Goal: Communication & Community: Ask a question

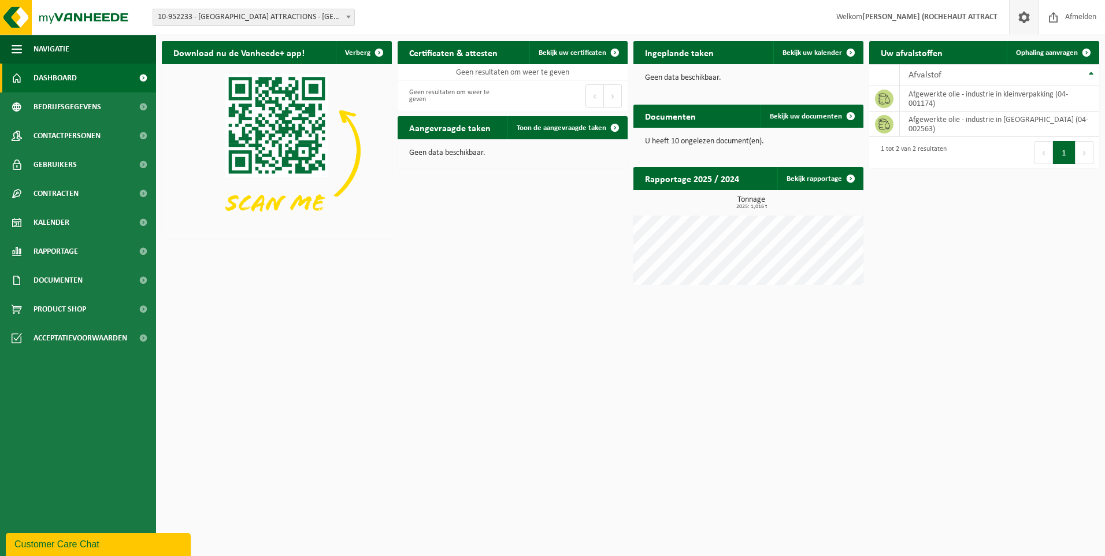
click at [1020, 16] on span at bounding box center [1023, 17] width 17 height 34
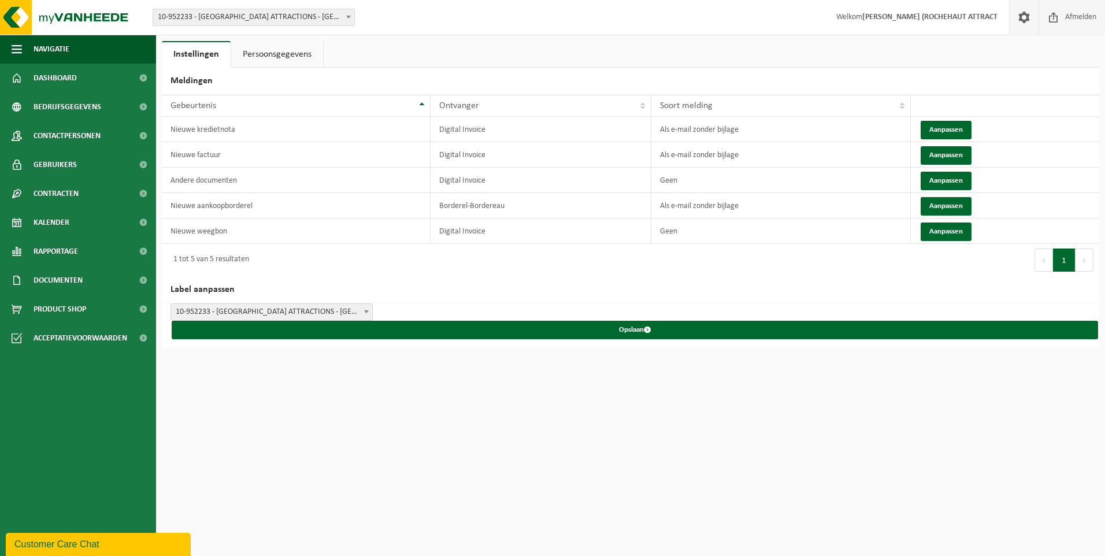
click at [1075, 21] on span "Afmelden" at bounding box center [1080, 17] width 37 height 34
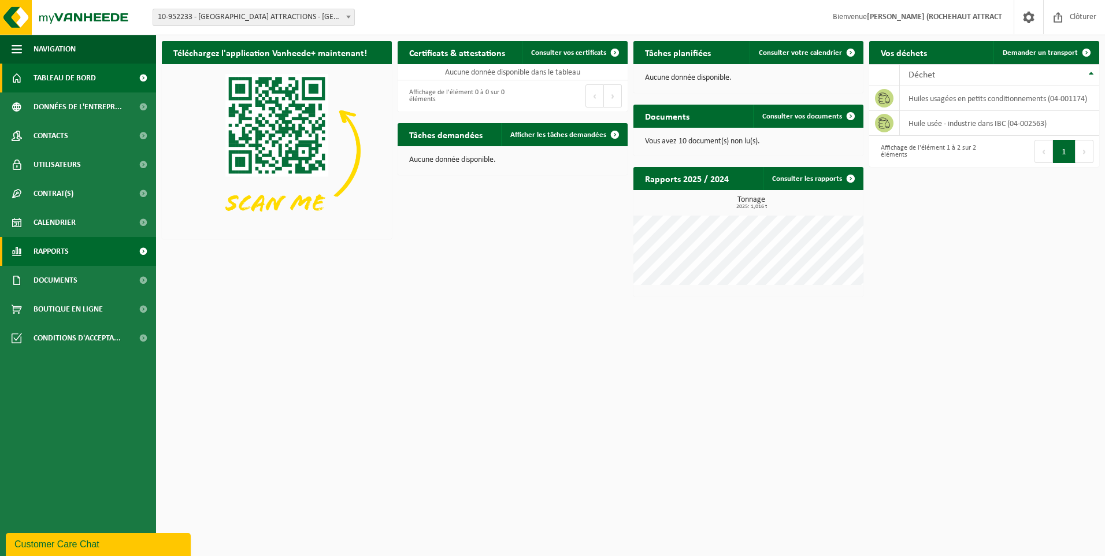
click at [88, 256] on link "Rapports" at bounding box center [78, 251] width 156 height 29
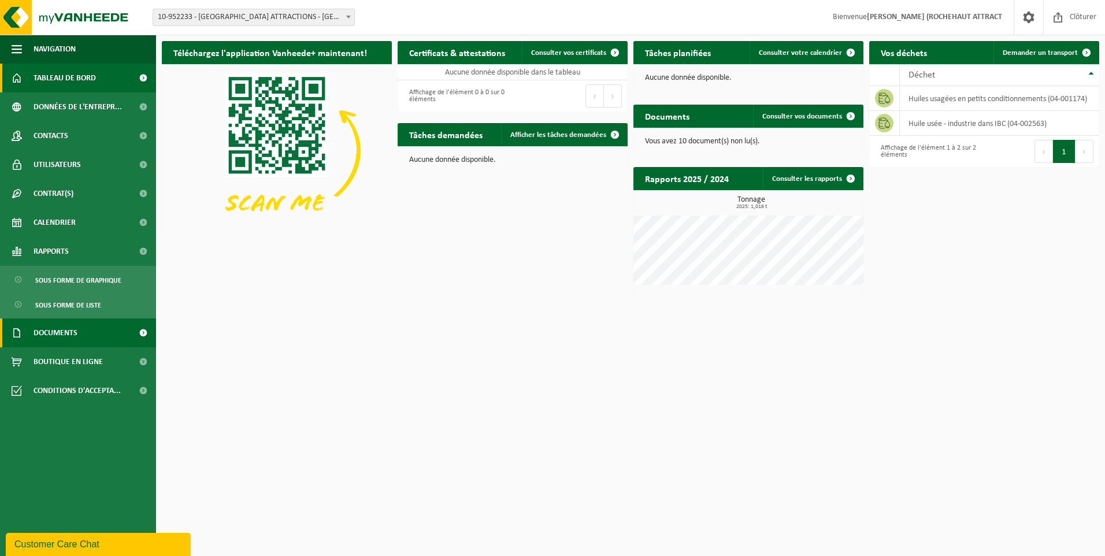
click at [84, 326] on link "Documents" at bounding box center [78, 332] width 156 height 29
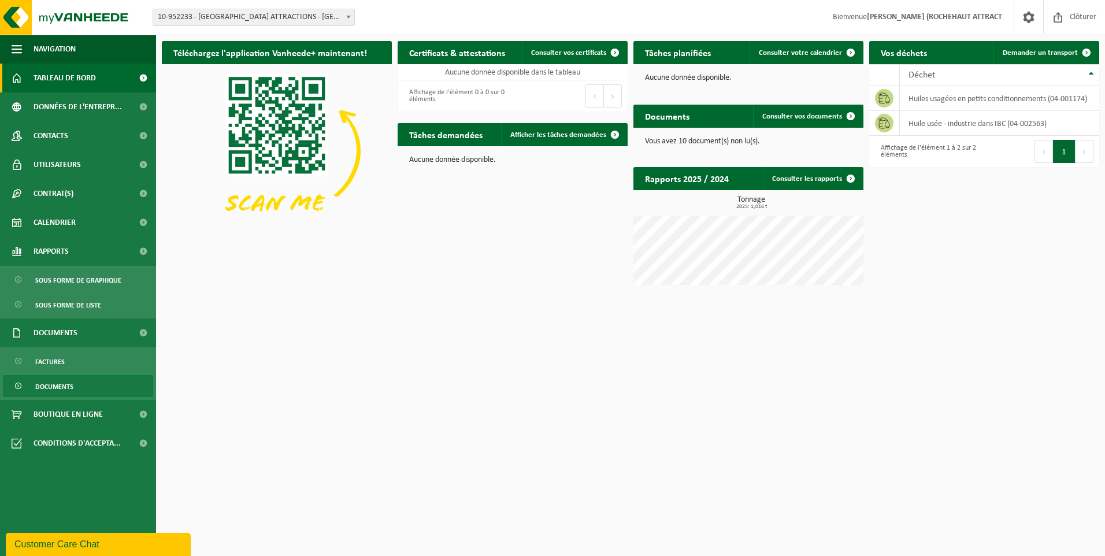
click at [61, 384] on span "Documents" at bounding box center [54, 387] width 38 height 22
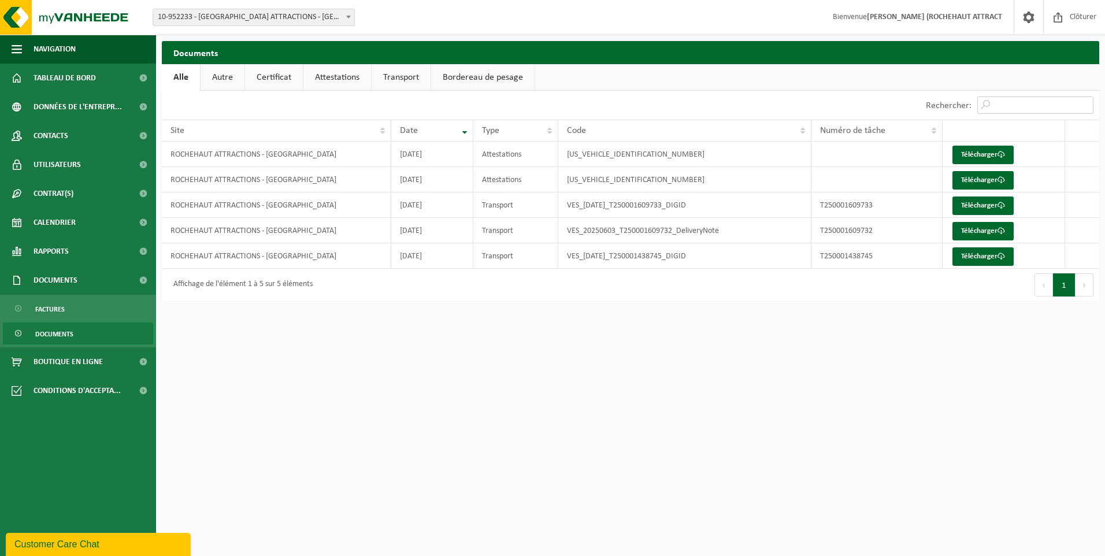
click at [1000, 110] on input "Rechercher:" at bounding box center [1035, 104] width 116 height 17
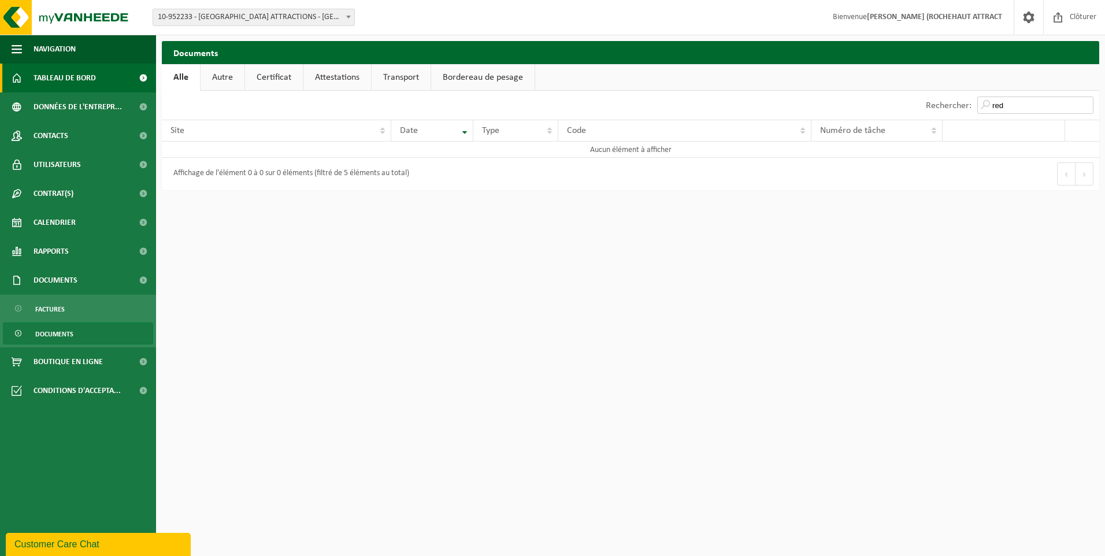
type input "red"
click at [84, 79] on span "Tableau de bord" at bounding box center [65, 78] width 62 height 29
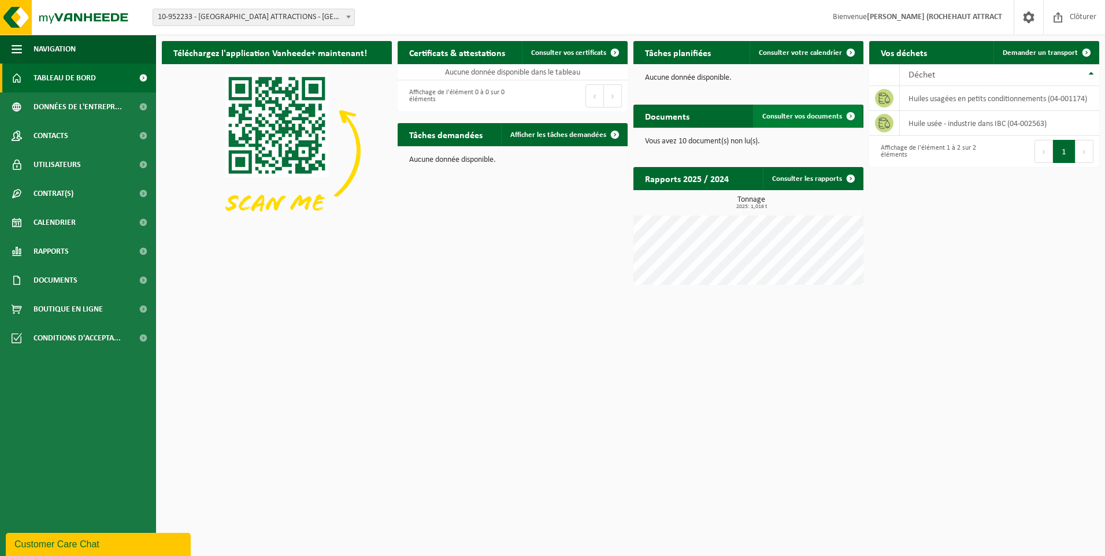
click at [792, 118] on span "Consulter vos documents" at bounding box center [802, 117] width 80 height 8
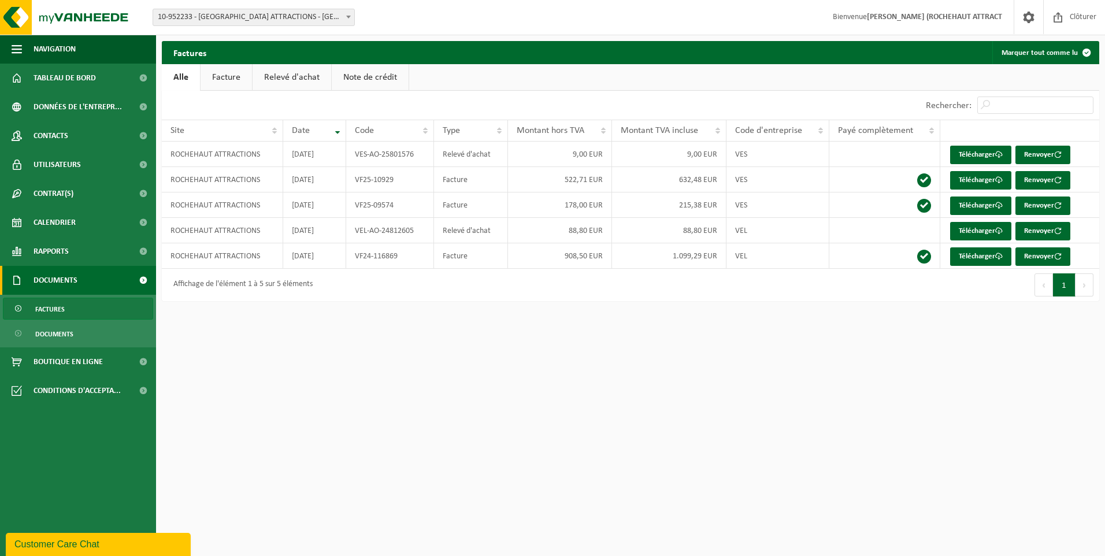
click at [302, 79] on link "Relevé d'achat" at bounding box center [291, 77] width 79 height 27
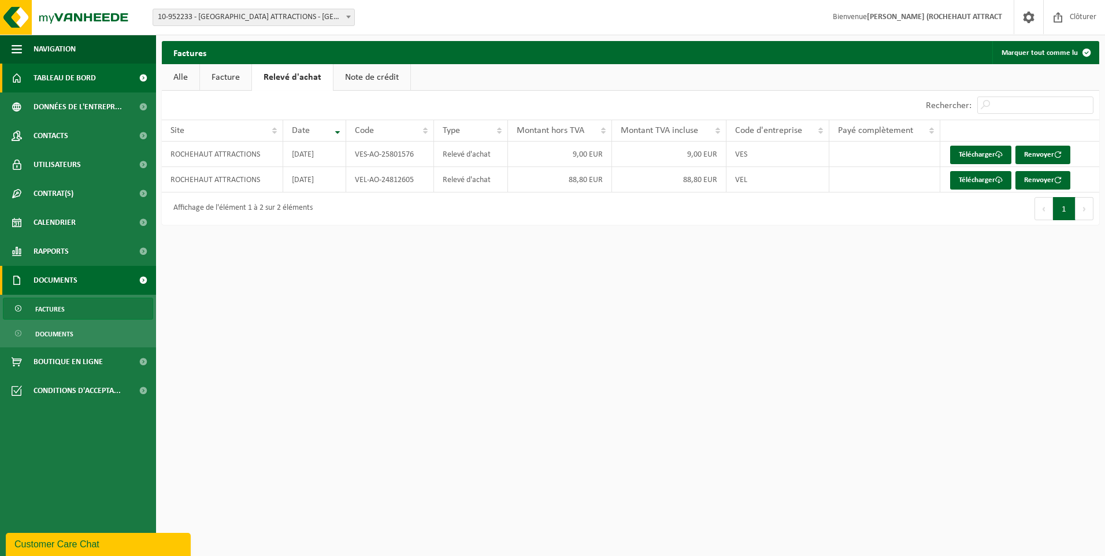
click at [81, 78] on span "Tableau de bord" at bounding box center [65, 78] width 62 height 29
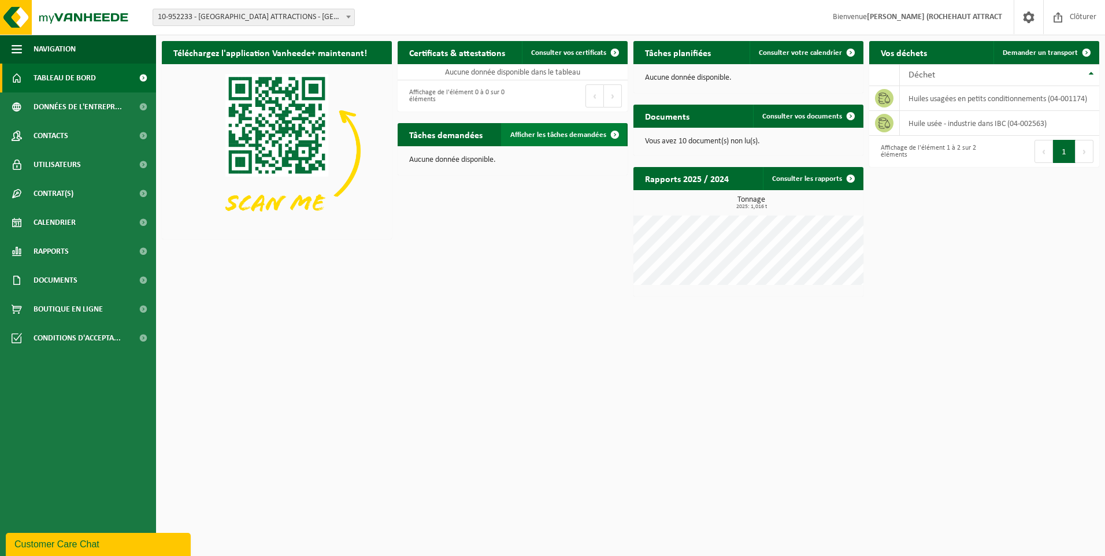
click at [554, 133] on span "Afficher les tâches demandées" at bounding box center [558, 135] width 96 height 8
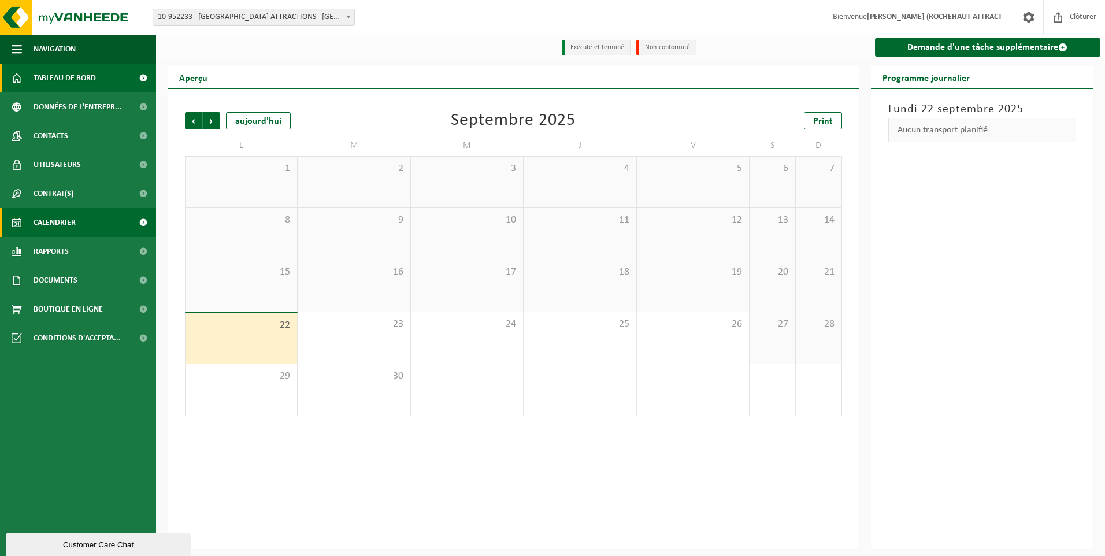
click at [72, 81] on span "Tableau de bord" at bounding box center [65, 78] width 62 height 29
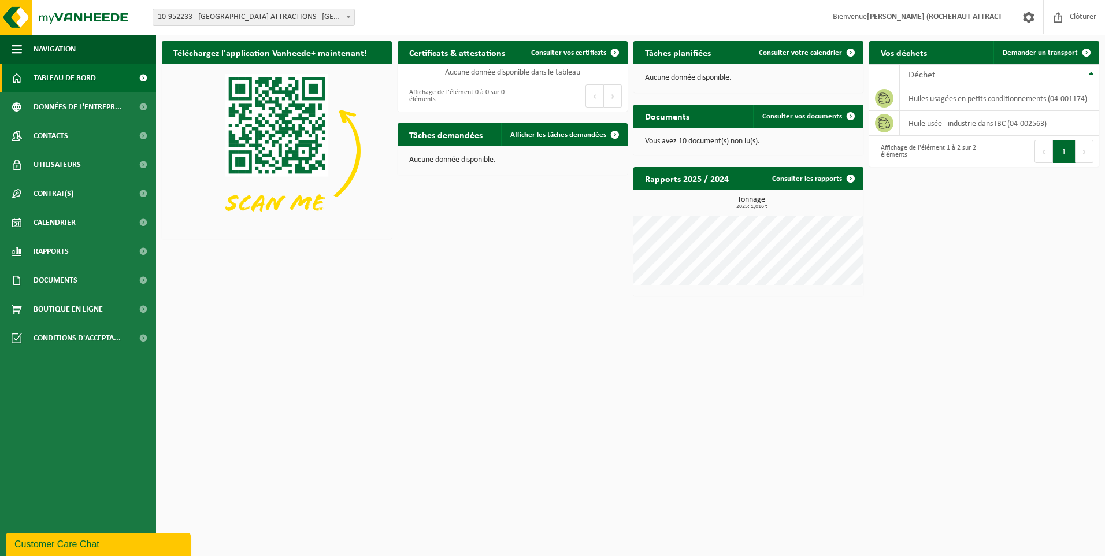
click at [95, 545] on div "Customer Care Chat" at bounding box center [98, 544] width 168 height 14
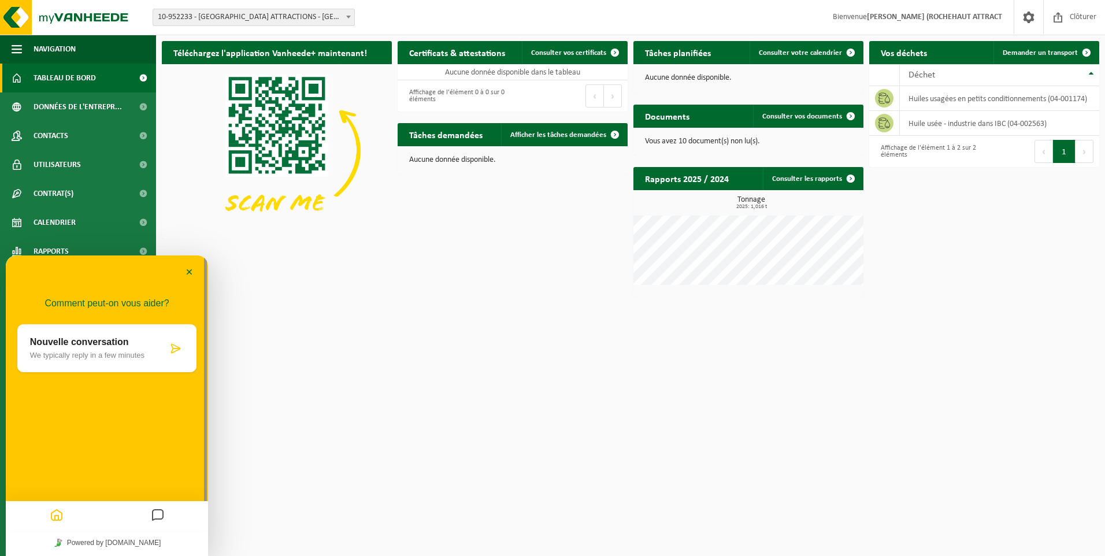
click at [173, 349] on icon at bounding box center [176, 349] width 12 height 12
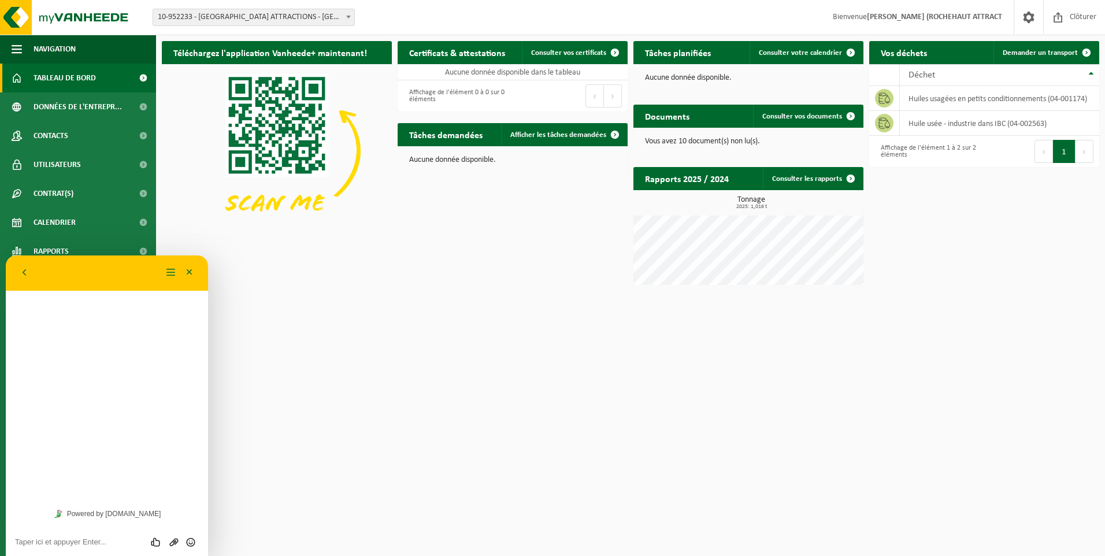
click at [89, 539] on textarea at bounding box center [107, 541] width 184 height 9
type textarea "Déclaration RED"
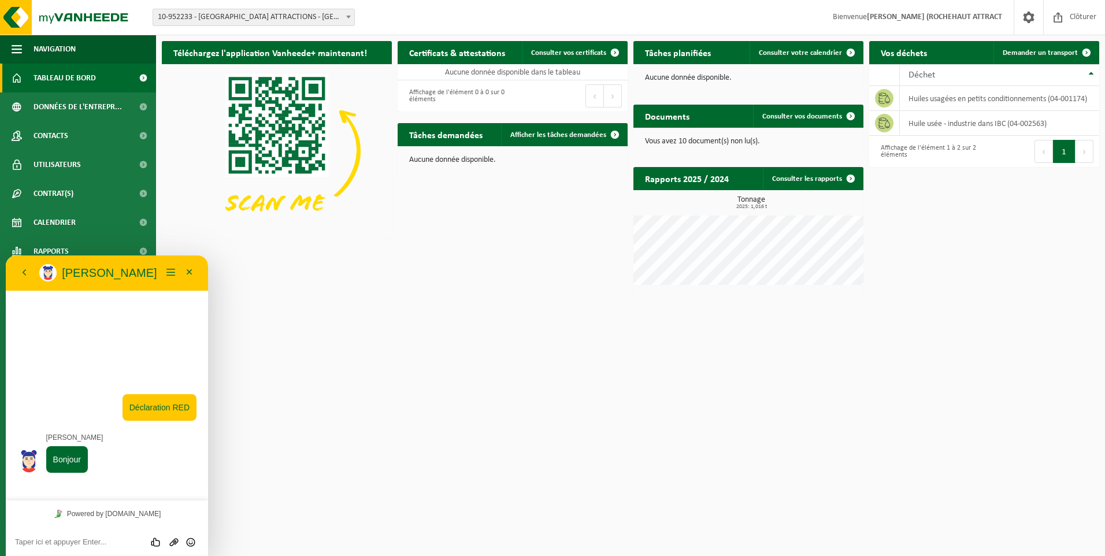
click at [70, 540] on textarea at bounding box center [107, 541] width 184 height 9
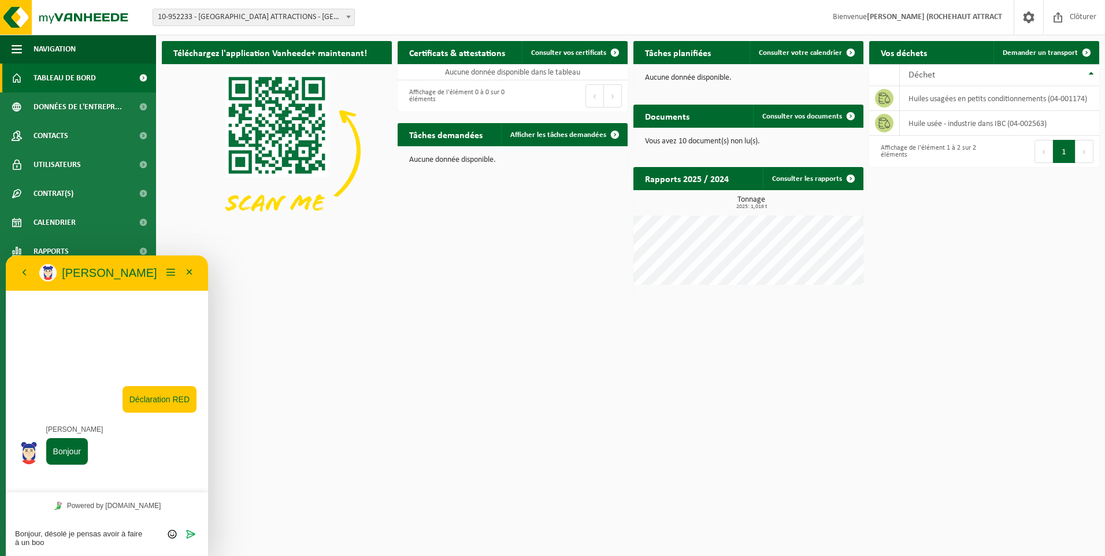
type textarea "Bonjour, désolé je pensas avoir à faire à un boot"
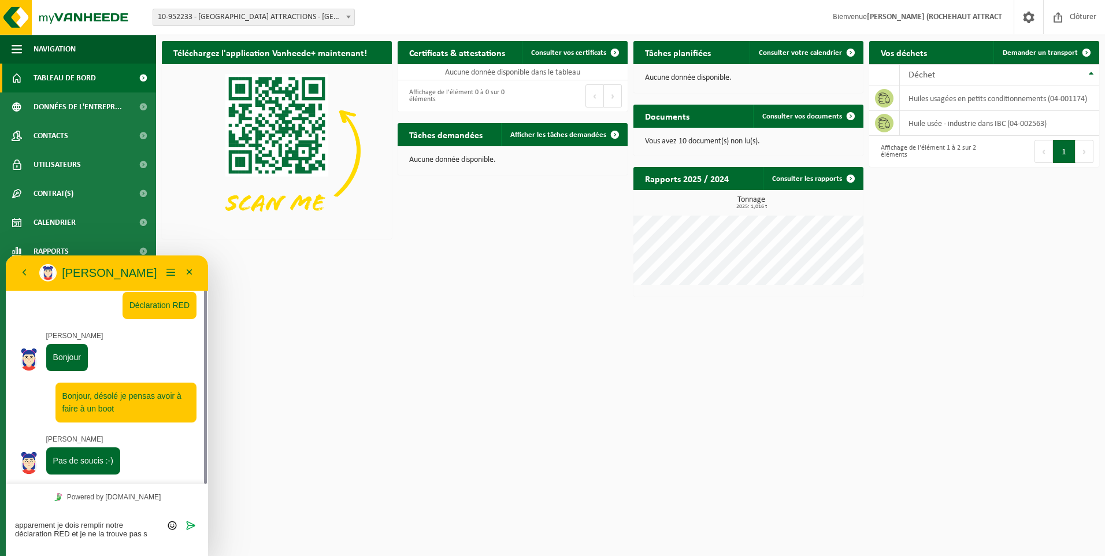
type textarea "apparement je dois remplir notre déclaration RED et je ne la trouve pas"
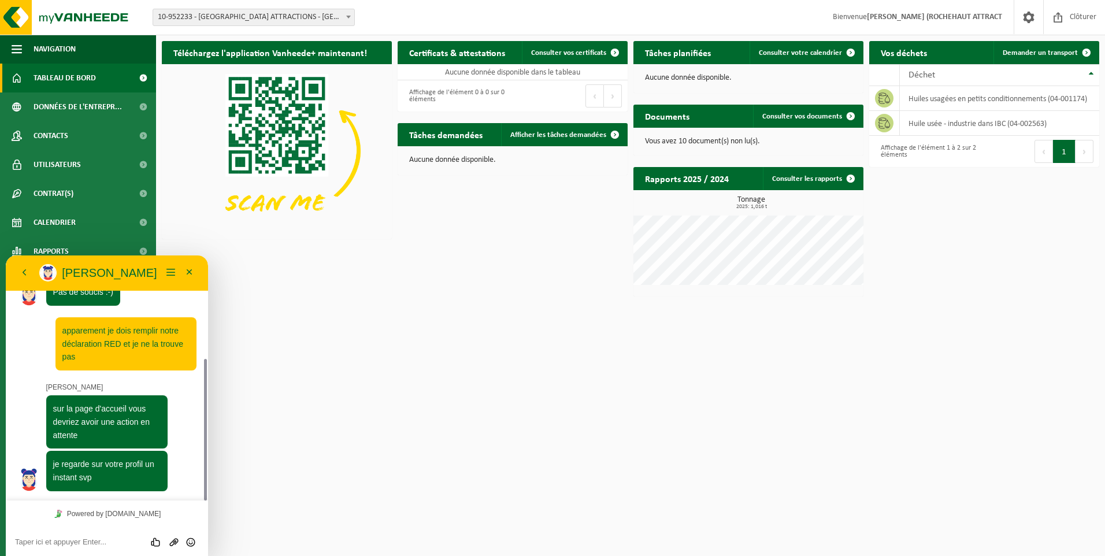
scroll to position [179, 0]
click at [56, 542] on textarea at bounding box center [107, 541] width 184 height 9
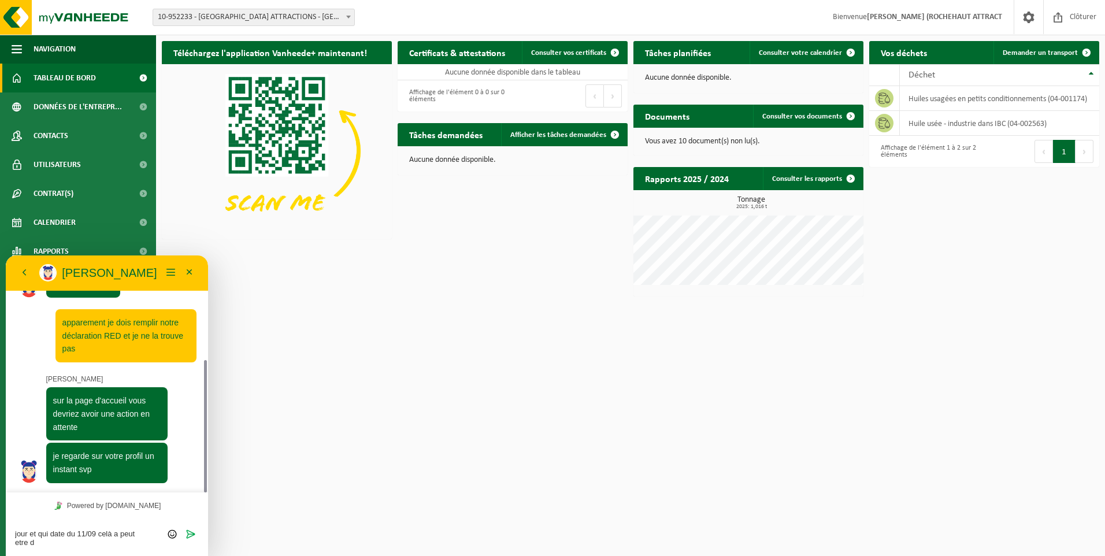
scroll to position [0, 0]
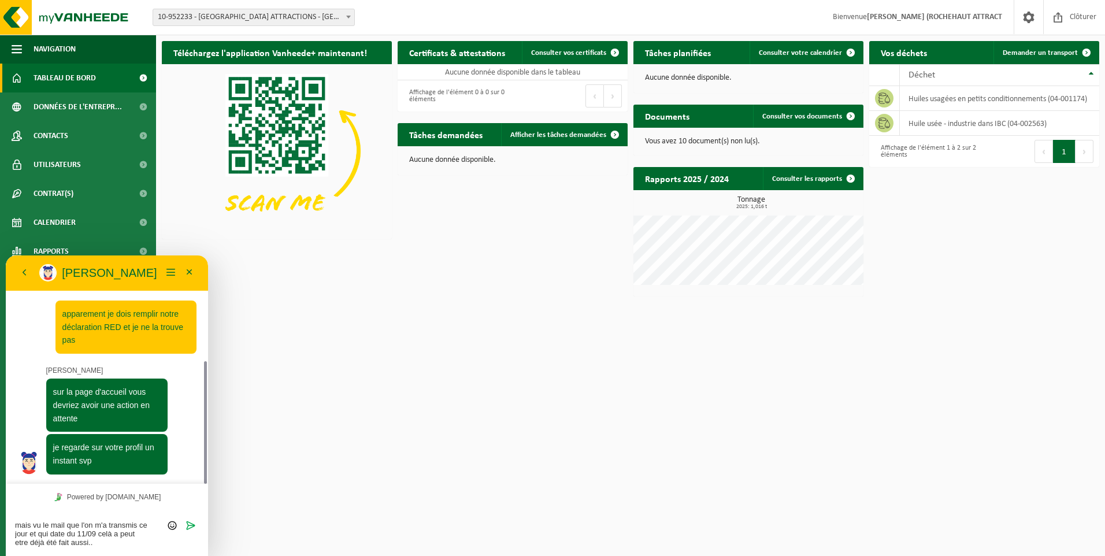
type textarea "mais vu le mail que l'on m'a transmis ce jour et qui date du 11/09 celà a peut …"
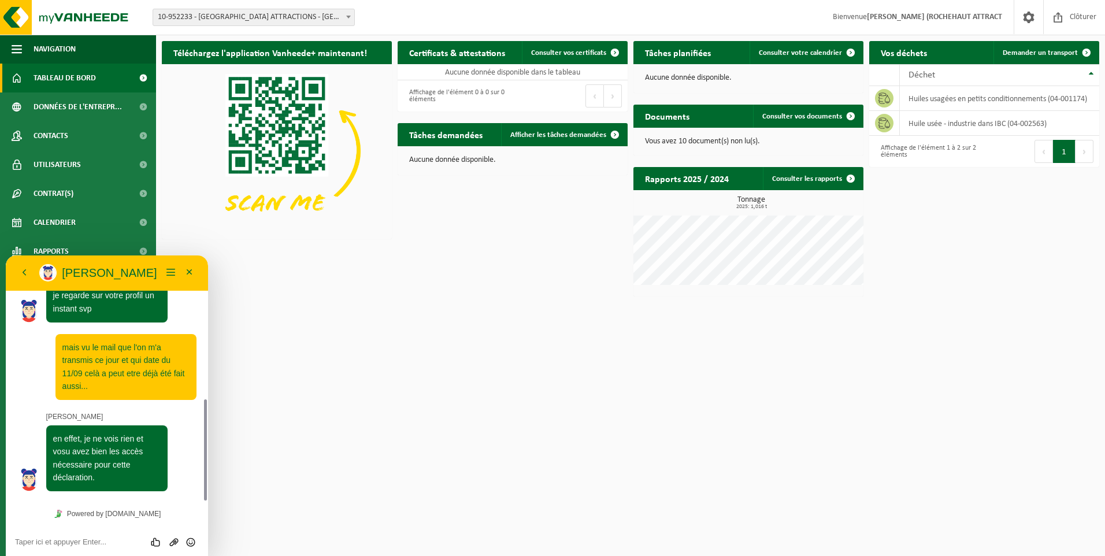
scroll to position [347, 0]
click at [69, 545] on textarea at bounding box center [107, 541] width 184 height 9
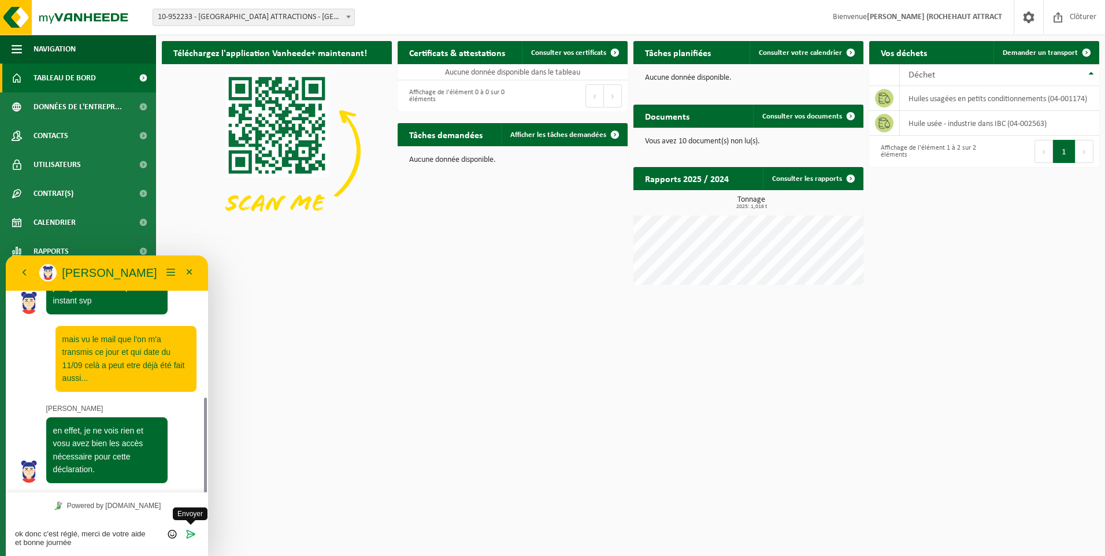
type textarea "ok donc c'est réglé, merci de votre aide et bonne journée"
click at [188, 537] on icon "Envoyer" at bounding box center [190, 534] width 10 height 10
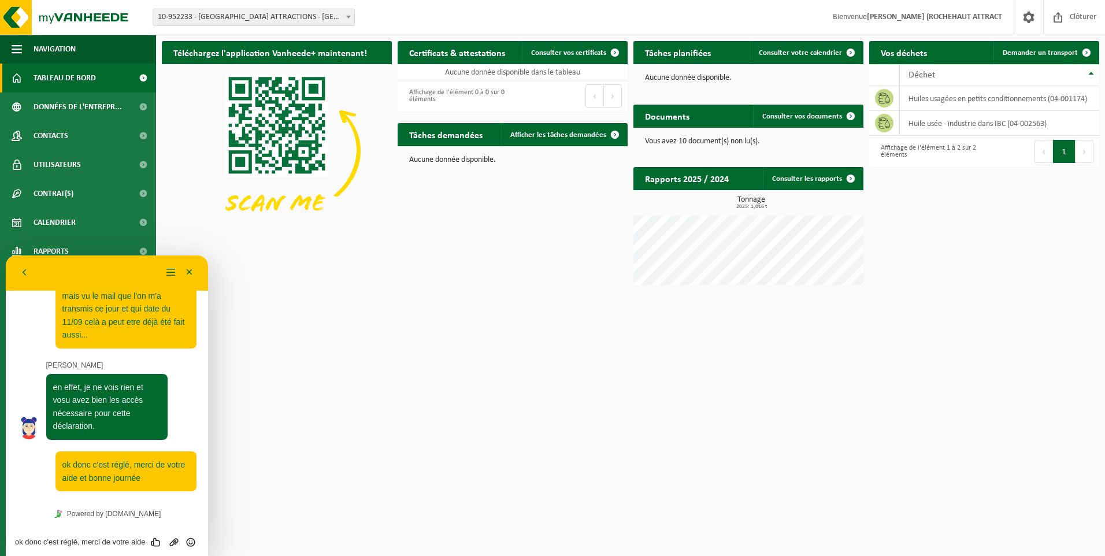
scroll to position [539, 0]
